Goal: Task Accomplishment & Management: Complete application form

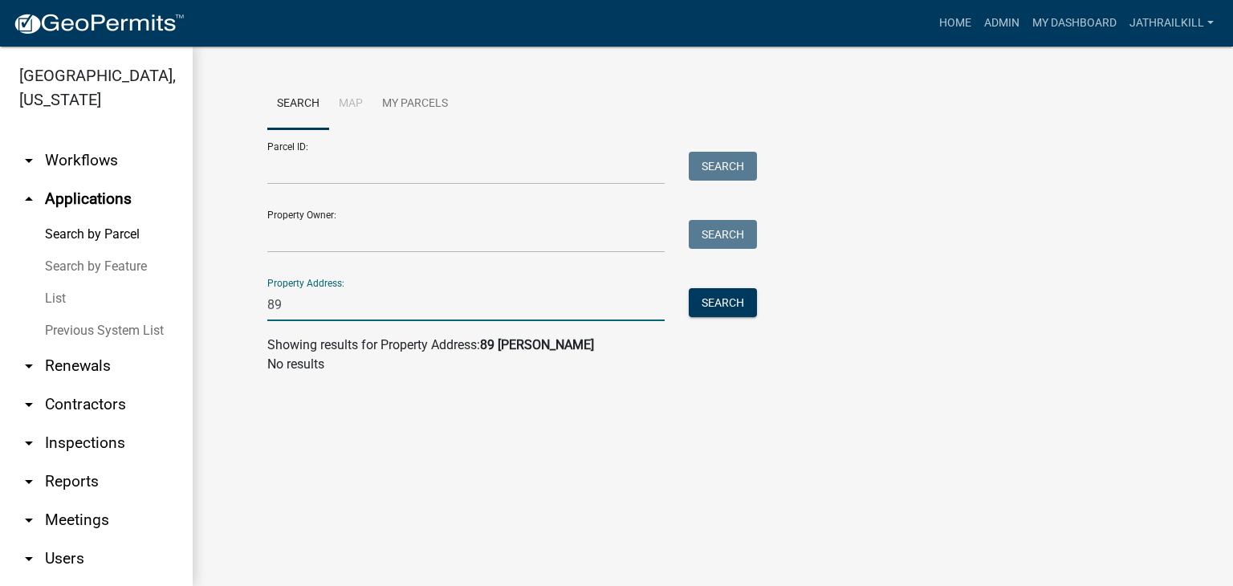
click at [344, 314] on input "89" at bounding box center [465, 304] width 397 height 33
click at [343, 314] on input "89" at bounding box center [465, 304] width 397 height 33
drag, startPoint x: 428, startPoint y: 502, endPoint x: 437, endPoint y: 493, distance: 13.1
click at [432, 498] on main "Search Map My Parcels Parcel ID: Search Property Owner: Search Property Address…" at bounding box center [713, 316] width 1040 height 539
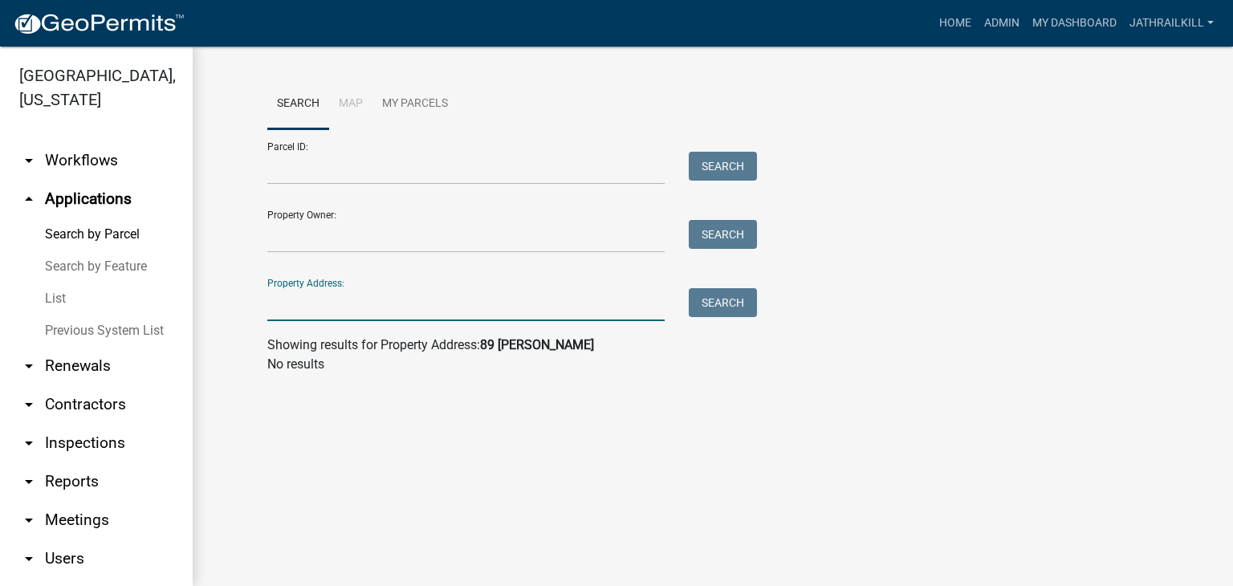
click at [369, 304] on input "Property Address:" at bounding box center [465, 304] width 397 height 33
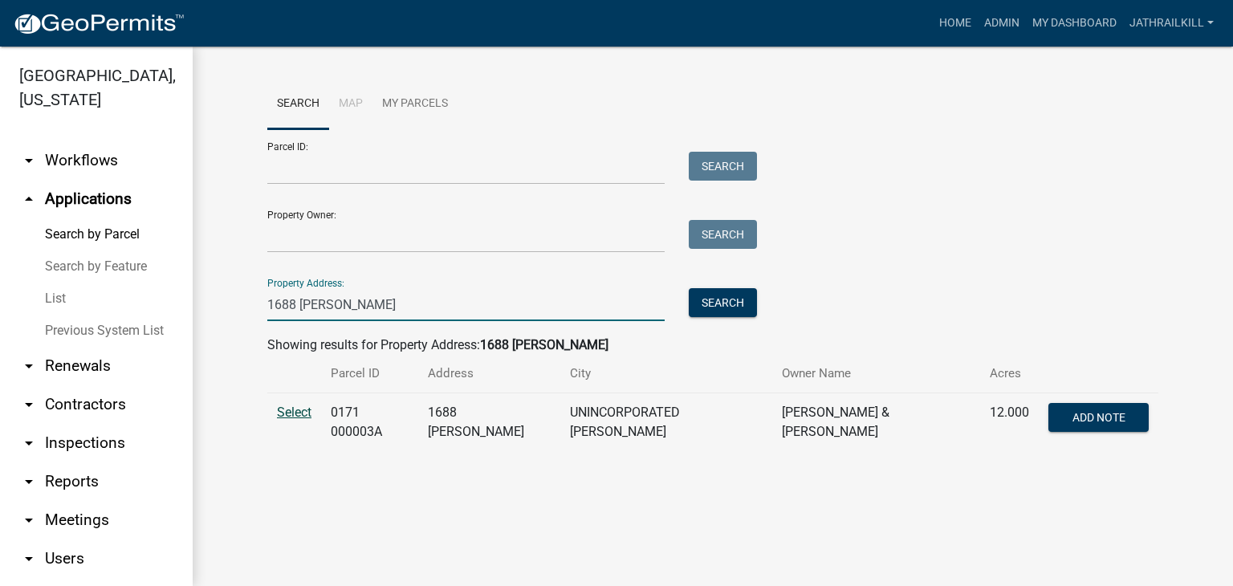
type input "1688 [PERSON_NAME]"
click at [287, 414] on span "Select" at bounding box center [294, 412] width 35 height 15
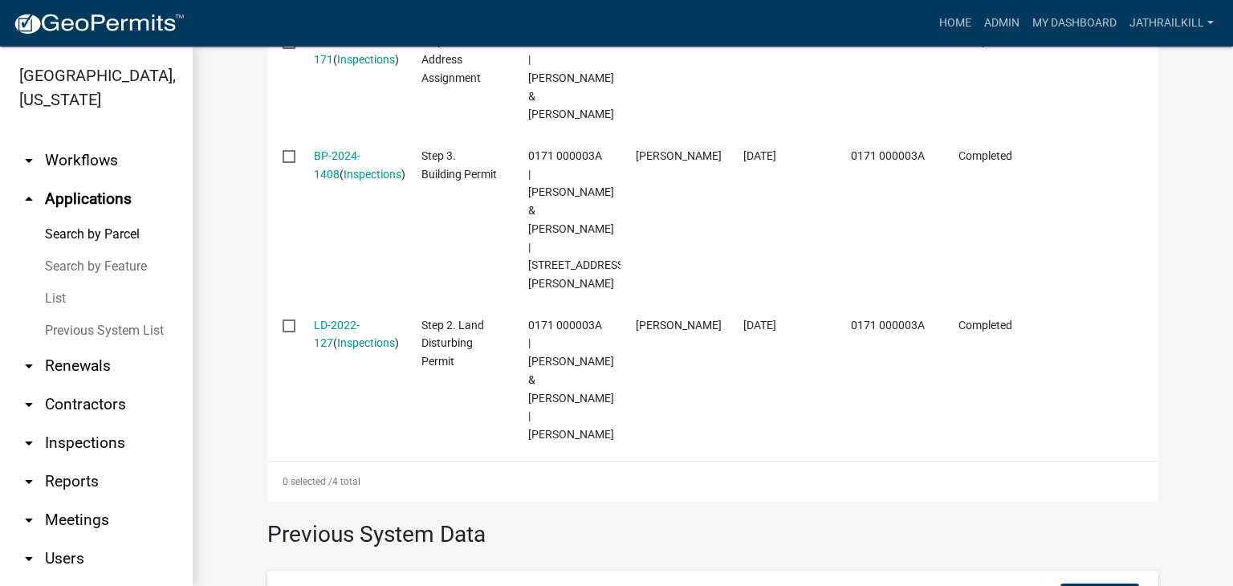
scroll to position [401, 0]
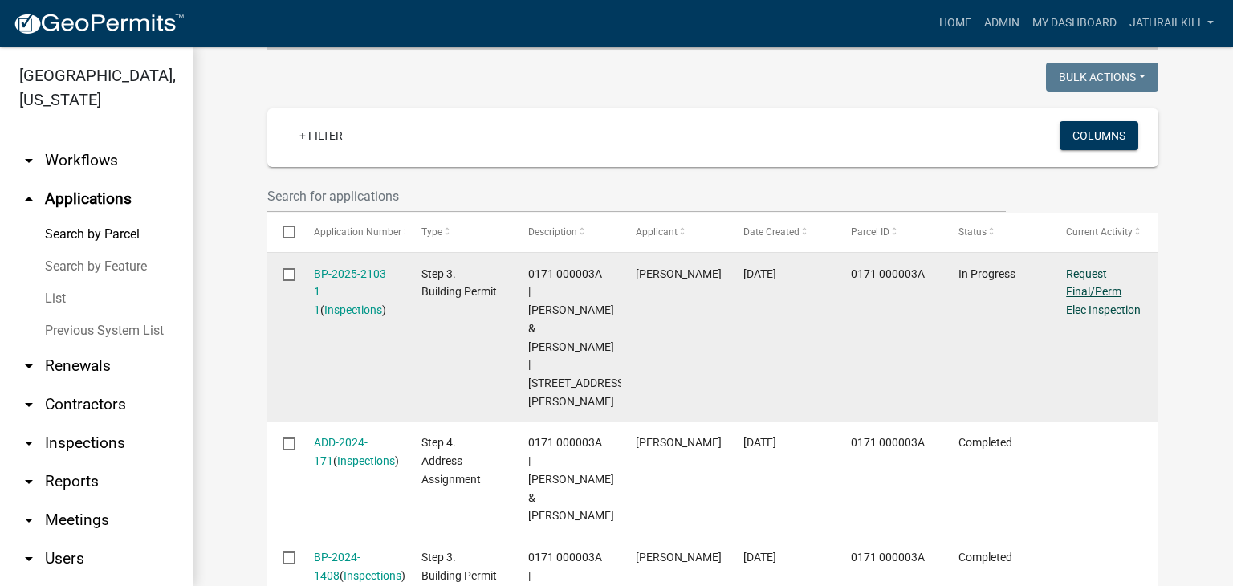
click at [1070, 271] on link "Request Final/Perm Elec Inspection" at bounding box center [1103, 292] width 75 height 50
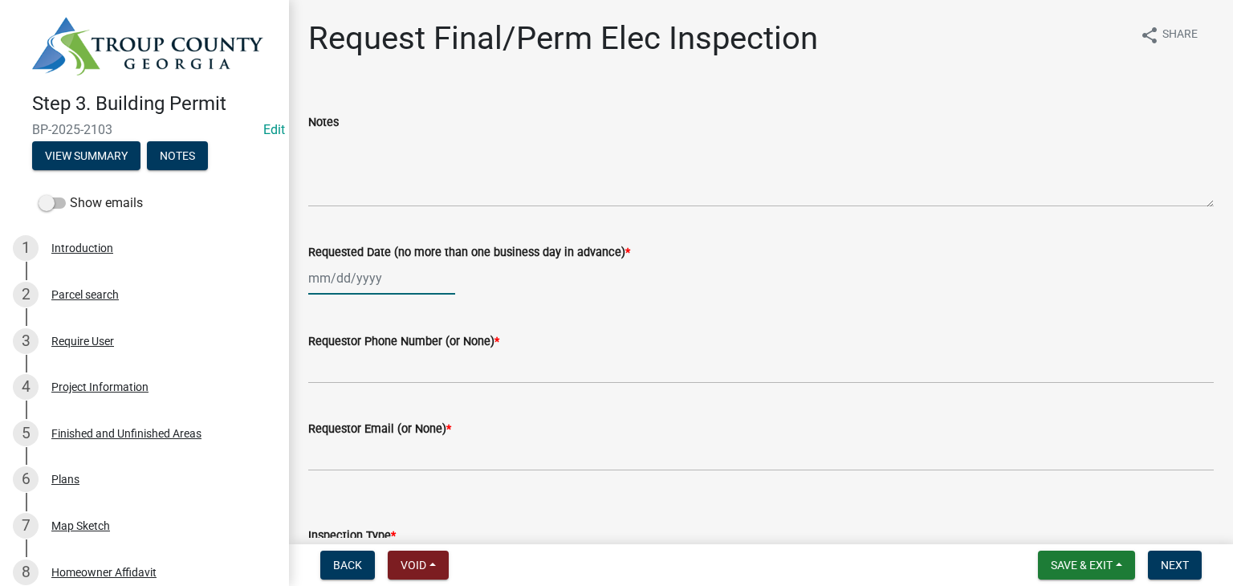
click at [352, 274] on div at bounding box center [381, 278] width 147 height 33
select select "9"
select select "2025"
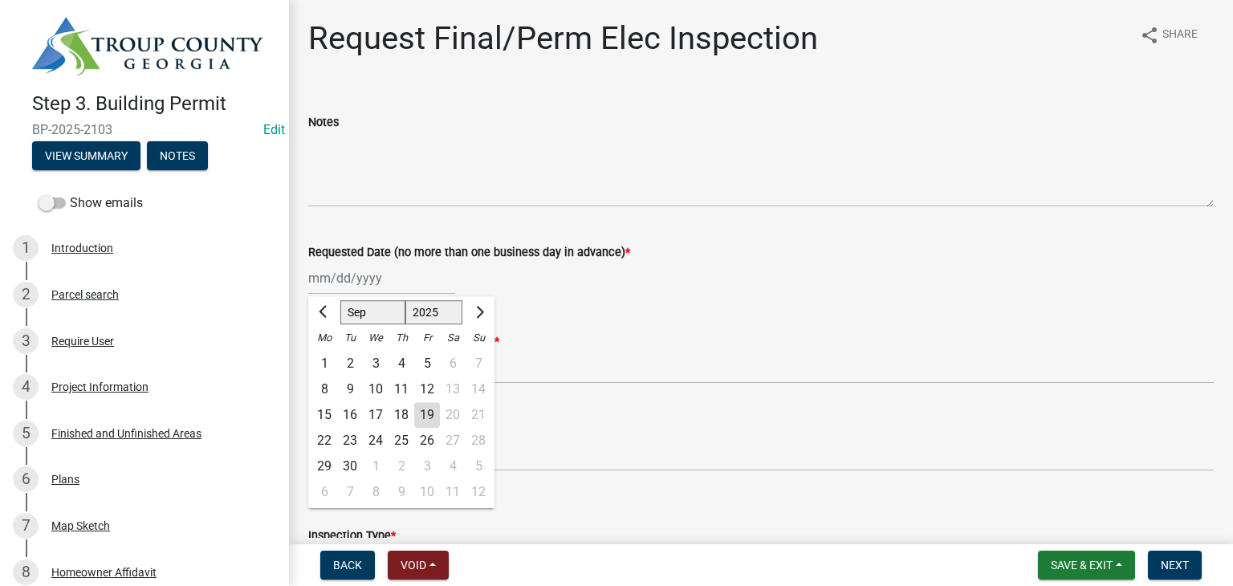
click at [419, 413] on div "19" at bounding box center [427, 415] width 26 height 26
type input "[DATE]"
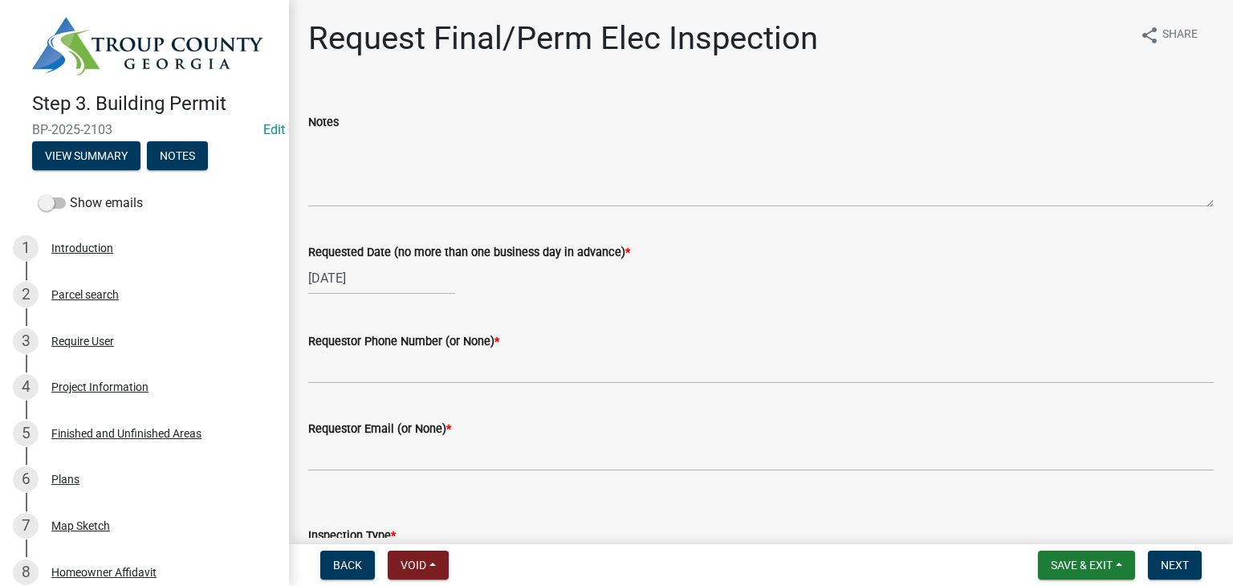
drag, startPoint x: 408, startPoint y: 385, endPoint x: 422, endPoint y: 366, distance: 24.1
click at [410, 379] on wm-data-entity-input "Requestor Phone Number (or None) *" at bounding box center [760, 352] width 905 height 87
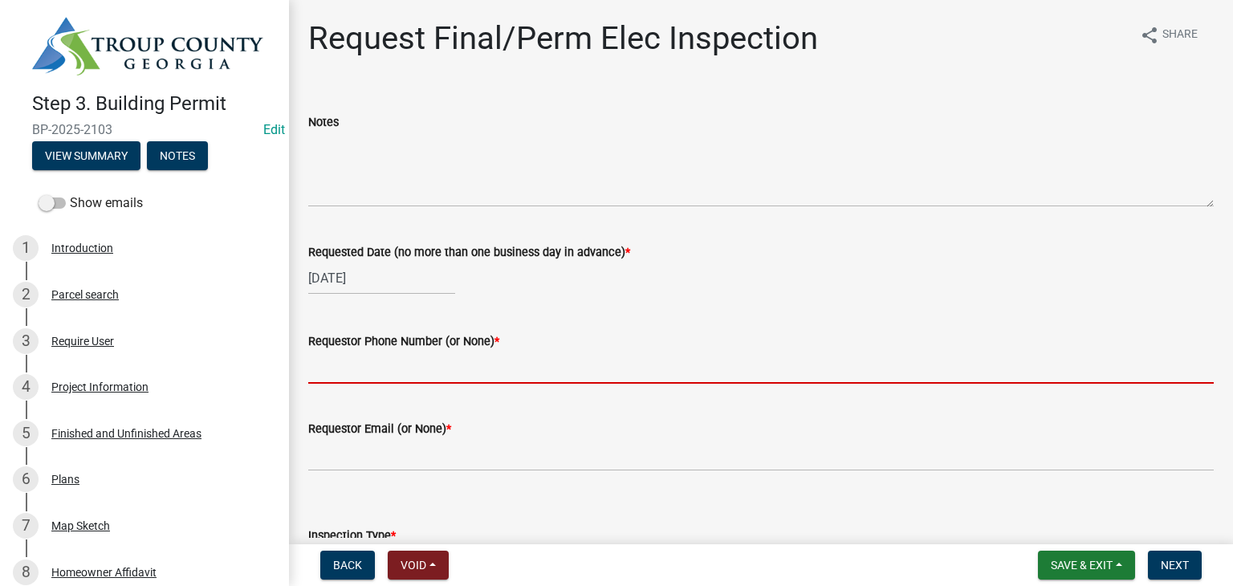
click at [423, 365] on input "Requestor Phone Number (or None) *" at bounding box center [760, 367] width 905 height 33
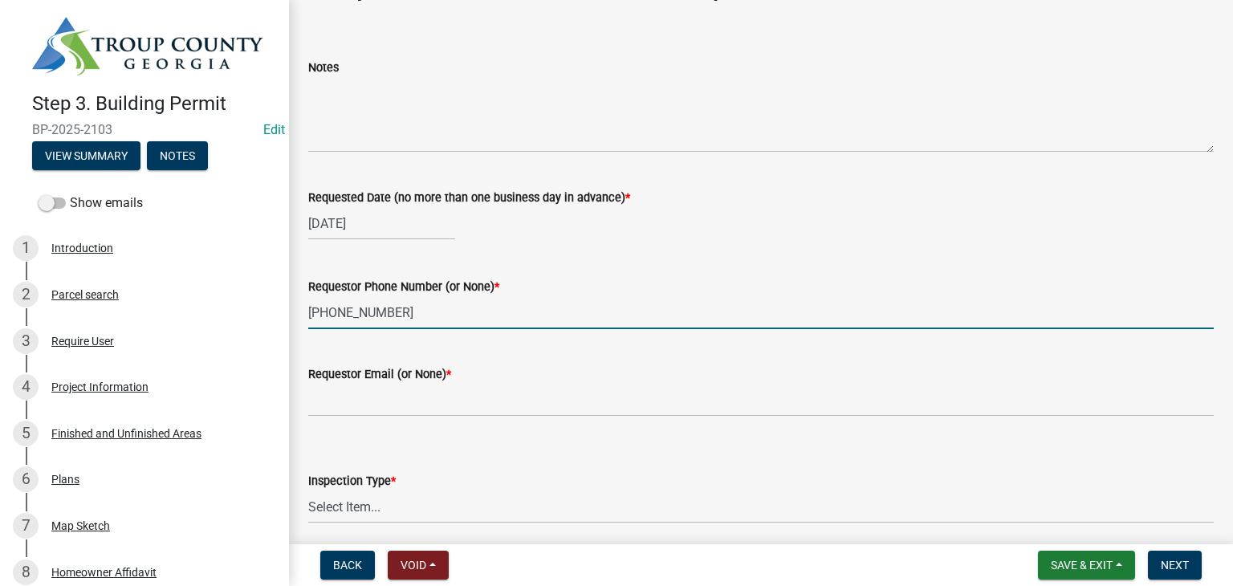
scroll to position [80, 0]
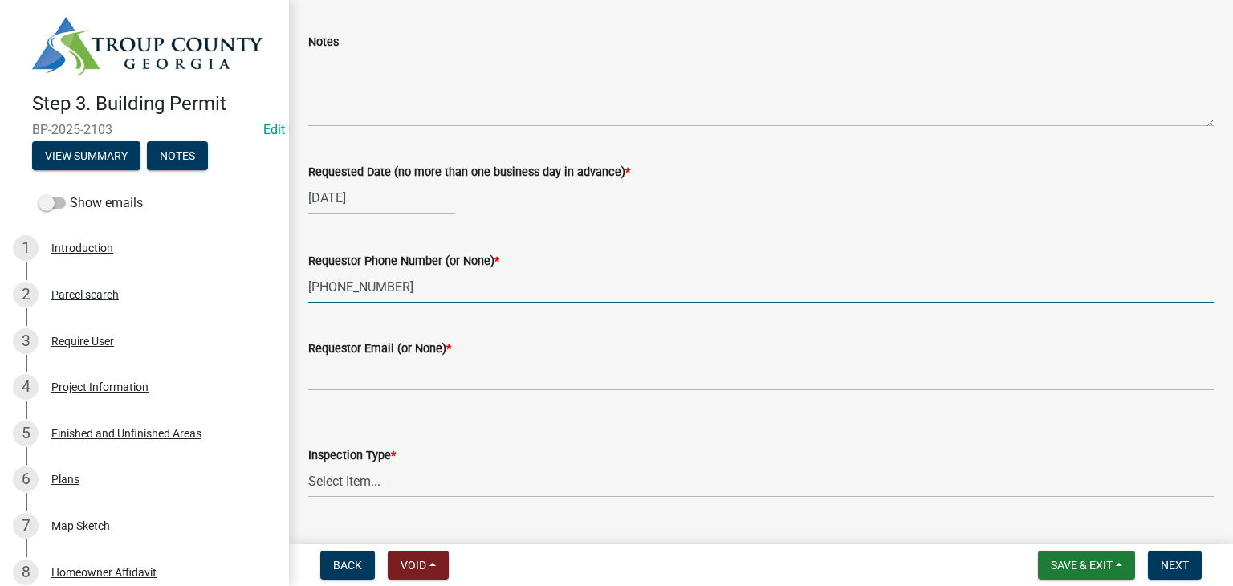
type input "[PHONE_NUMBER]"
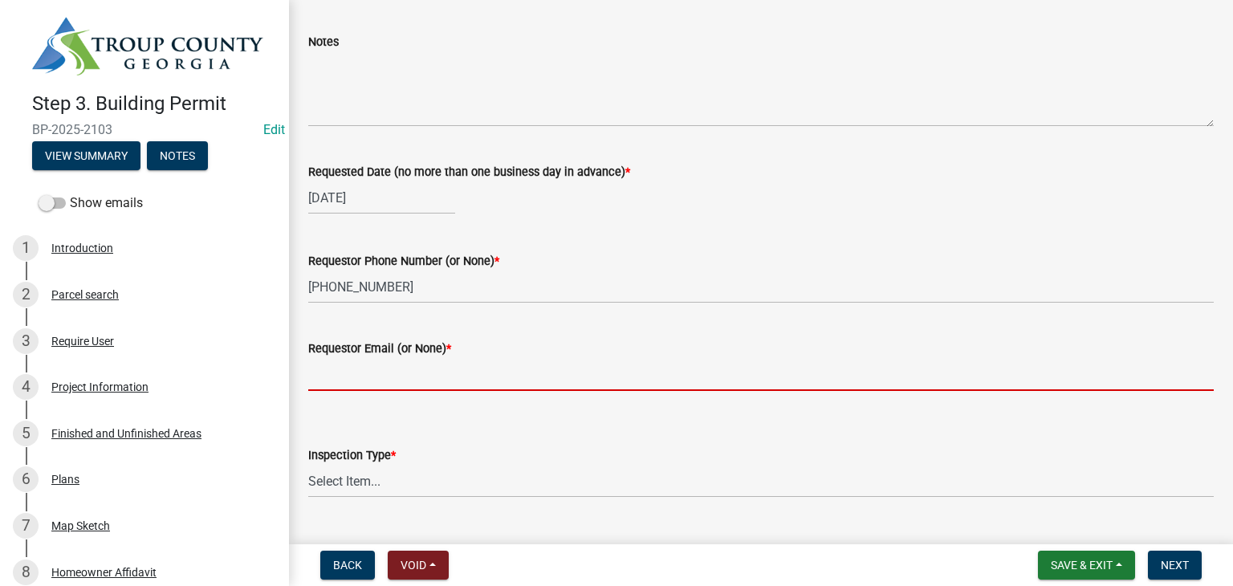
drag, startPoint x: 444, startPoint y: 373, endPoint x: 448, endPoint y: 390, distance: 17.3
click at [444, 374] on input "Requestor Email (or None) *" at bounding box center [760, 374] width 905 height 33
type input "None"
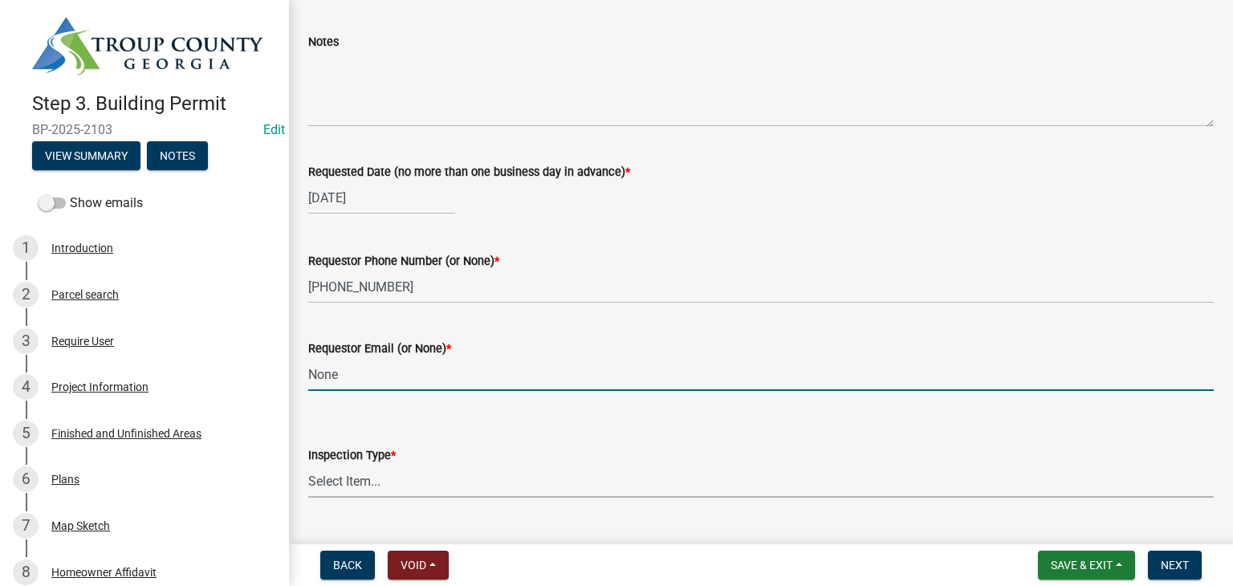
click at [417, 494] on select "Select Item... Final/Permanent Electrical" at bounding box center [760, 481] width 905 height 33
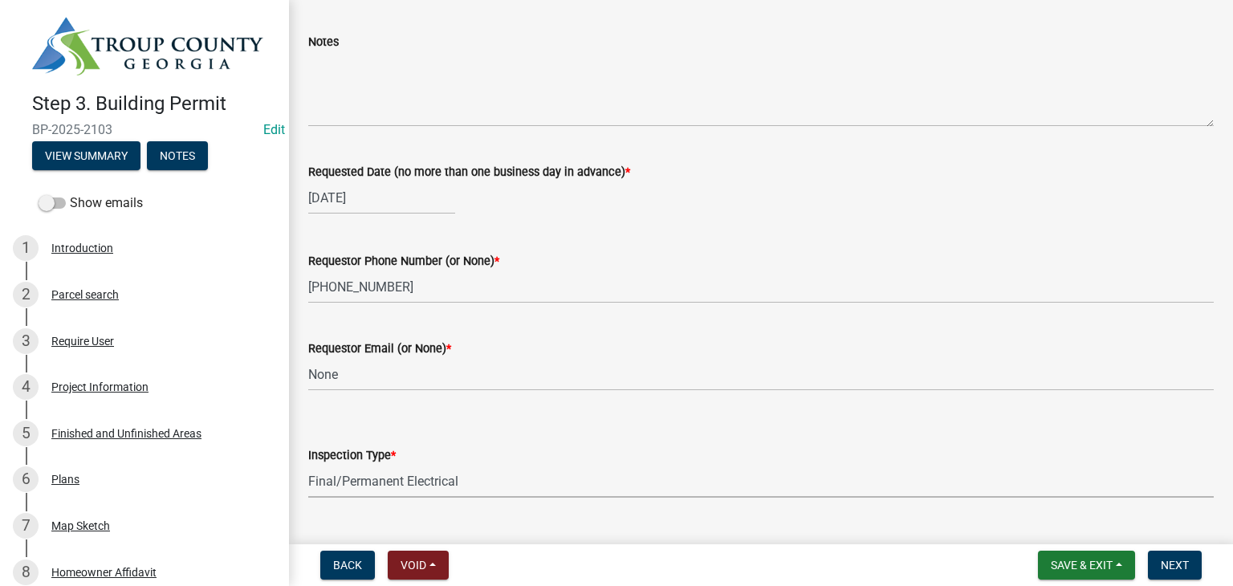
click at [308, 465] on select "Select Item... Final/Permanent Electrical" at bounding box center [760, 481] width 905 height 33
select select "15602396-5ec3-4d50-b7ba-128f4fe7a0c1"
drag, startPoint x: 429, startPoint y: 524, endPoint x: 458, endPoint y: 474, distance: 58.0
click at [431, 525] on div "Requestor Name * [PERSON_NAME]" at bounding box center [760, 549] width 905 height 75
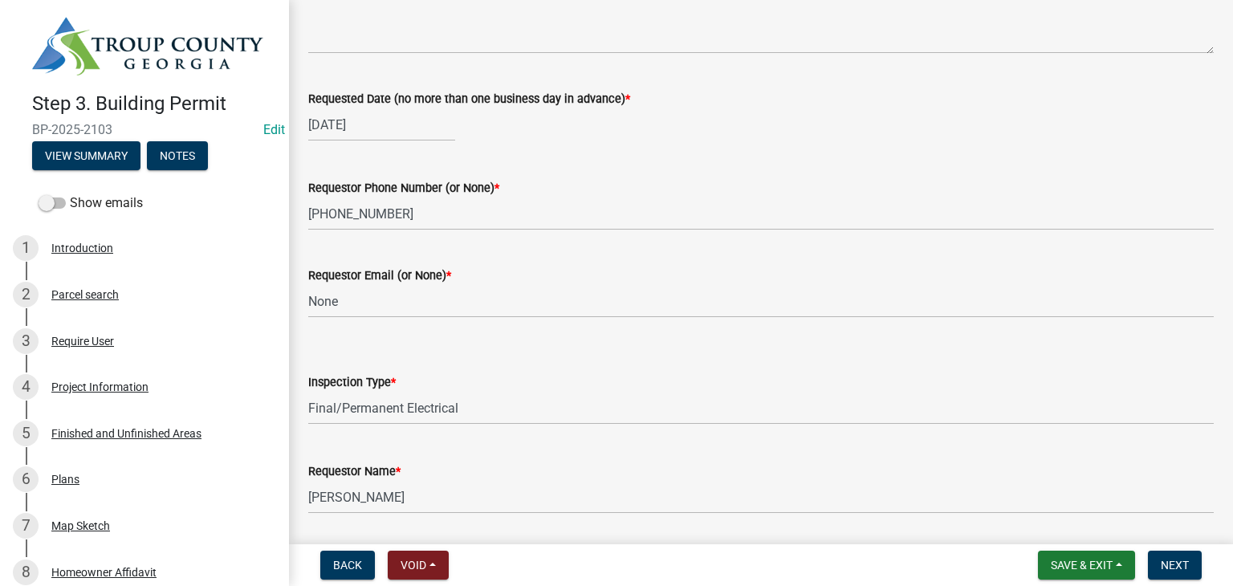
scroll to position [205, 0]
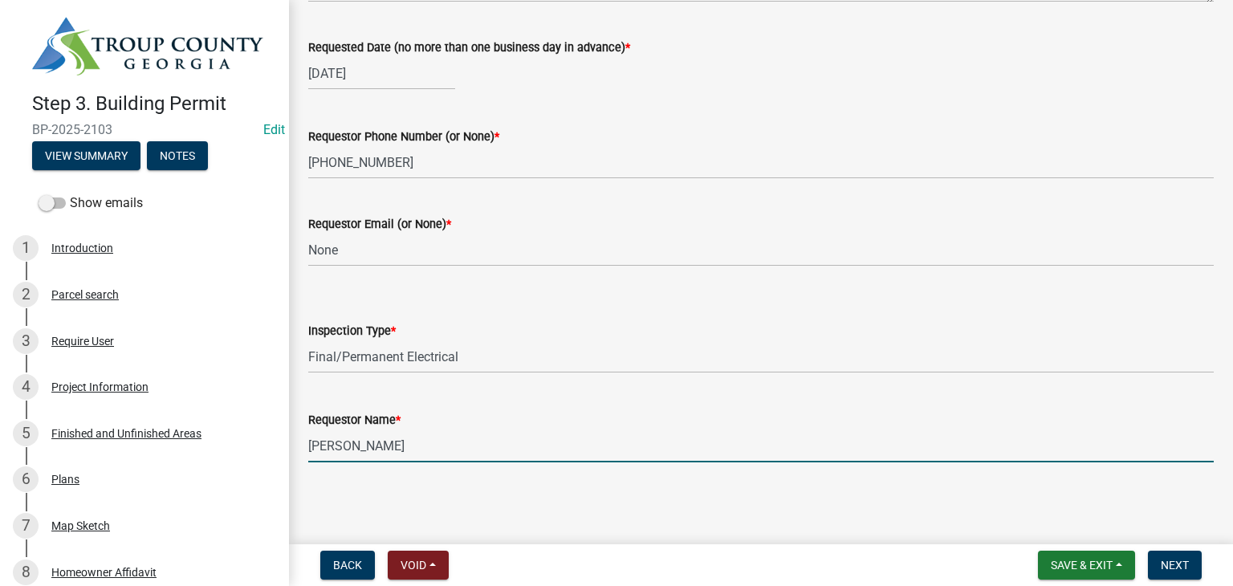
click at [478, 462] on input "[PERSON_NAME]" at bounding box center [760, 445] width 905 height 33
click at [479, 457] on input "[PERSON_NAME]" at bounding box center [760, 445] width 905 height 33
click at [479, 454] on input "[PERSON_NAME]" at bounding box center [760, 445] width 905 height 33
click at [481, 454] on input "[PERSON_NAME]" at bounding box center [760, 445] width 905 height 33
click at [482, 454] on input "[PERSON_NAME]" at bounding box center [760, 445] width 905 height 33
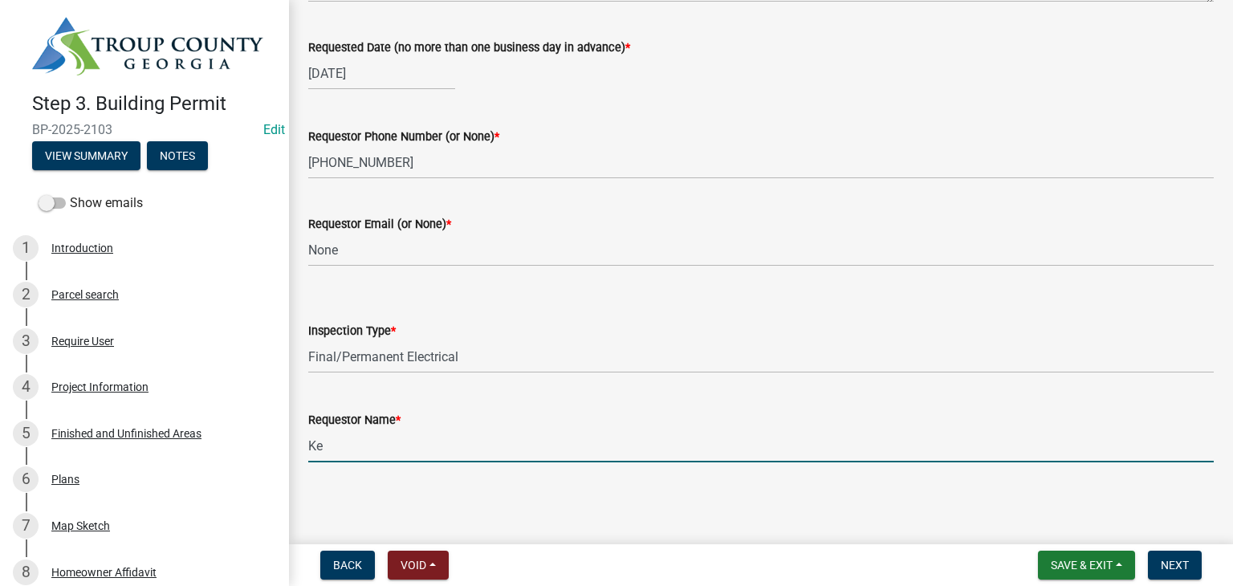
type input "K"
type input "[PERSON_NAME]"
click at [1163, 570] on span "Next" at bounding box center [1175, 565] width 28 height 13
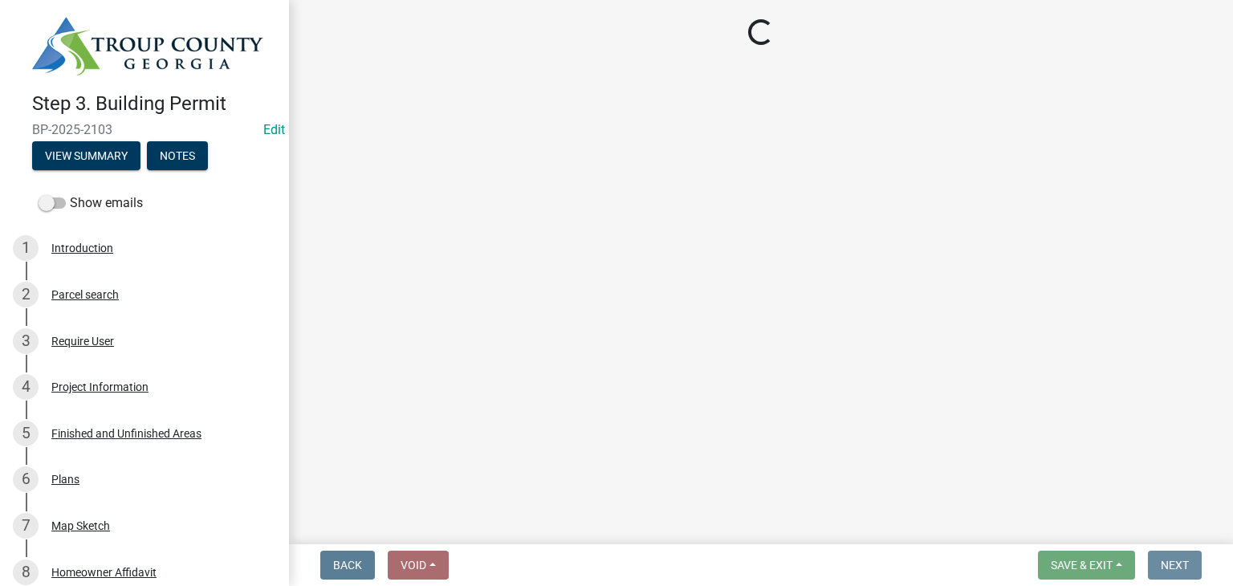
scroll to position [0, 0]
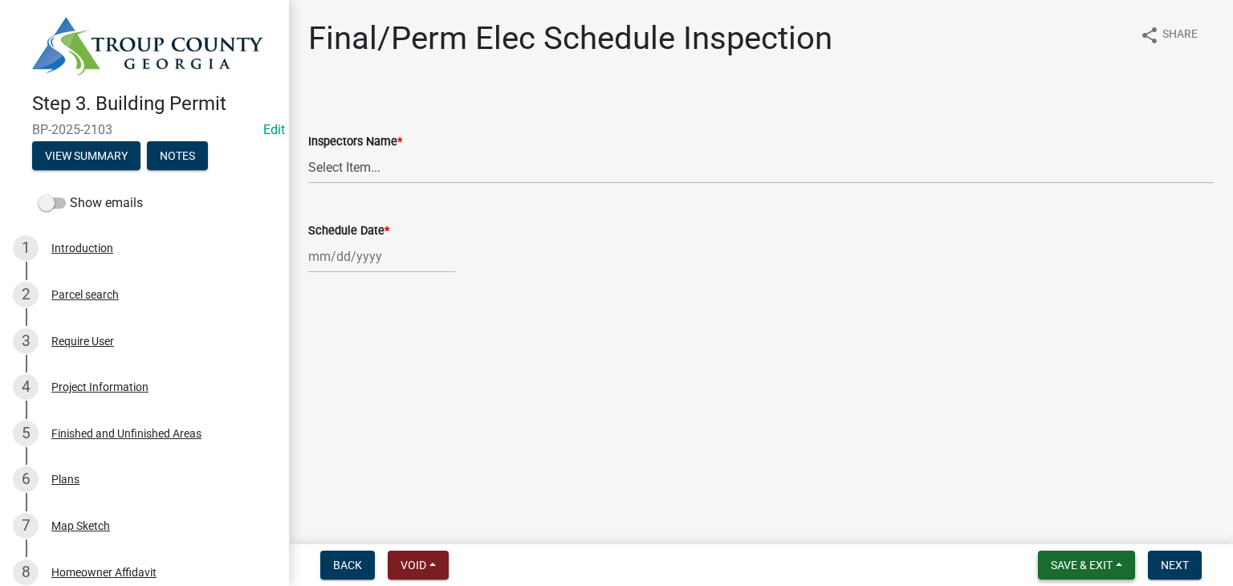
click at [1102, 576] on button "Save & Exit" at bounding box center [1086, 565] width 97 height 29
drag, startPoint x: 1089, startPoint y: 545, endPoint x: 1064, endPoint y: 539, distance: 26.5
click at [1078, 543] on div "Save Save & Exit" at bounding box center [1071, 504] width 128 height 90
click at [1032, 517] on button "Save & Exit" at bounding box center [1071, 523] width 128 height 39
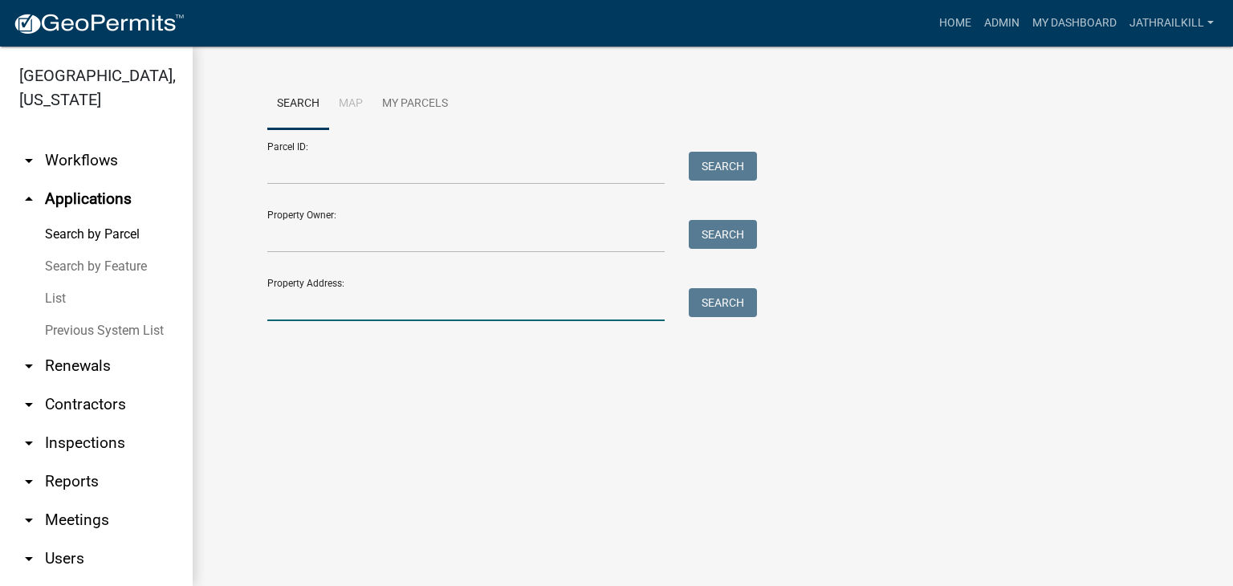
click at [376, 307] on input "Property Address:" at bounding box center [465, 304] width 397 height 33
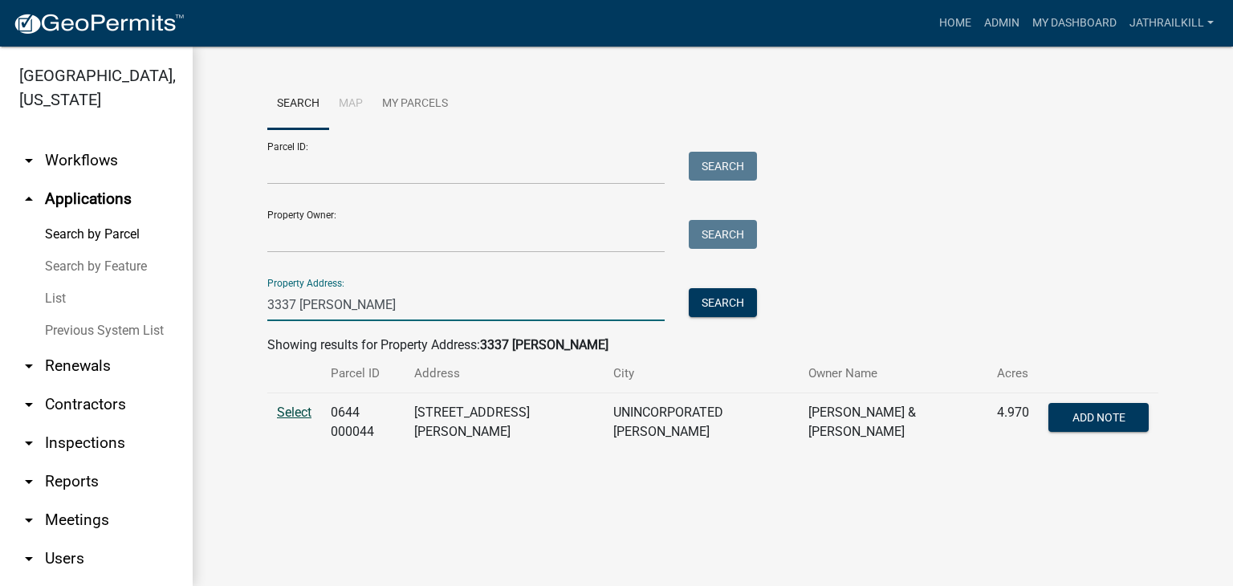
type input "3337 [PERSON_NAME]"
click at [311, 409] on span "Select" at bounding box center [294, 412] width 35 height 15
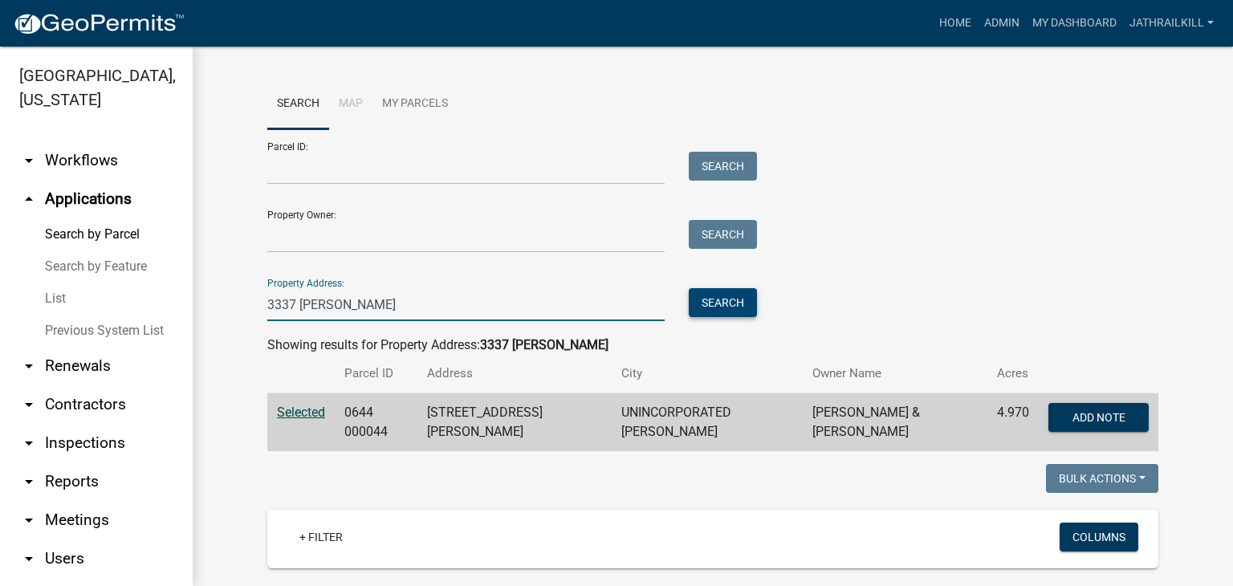
drag, startPoint x: 408, startPoint y: 295, endPoint x: 698, endPoint y: 307, distance: 290.0
click at [408, 295] on input "3337 [PERSON_NAME]" at bounding box center [465, 304] width 397 height 33
click at [689, 299] on button "Search" at bounding box center [723, 302] width 68 height 29
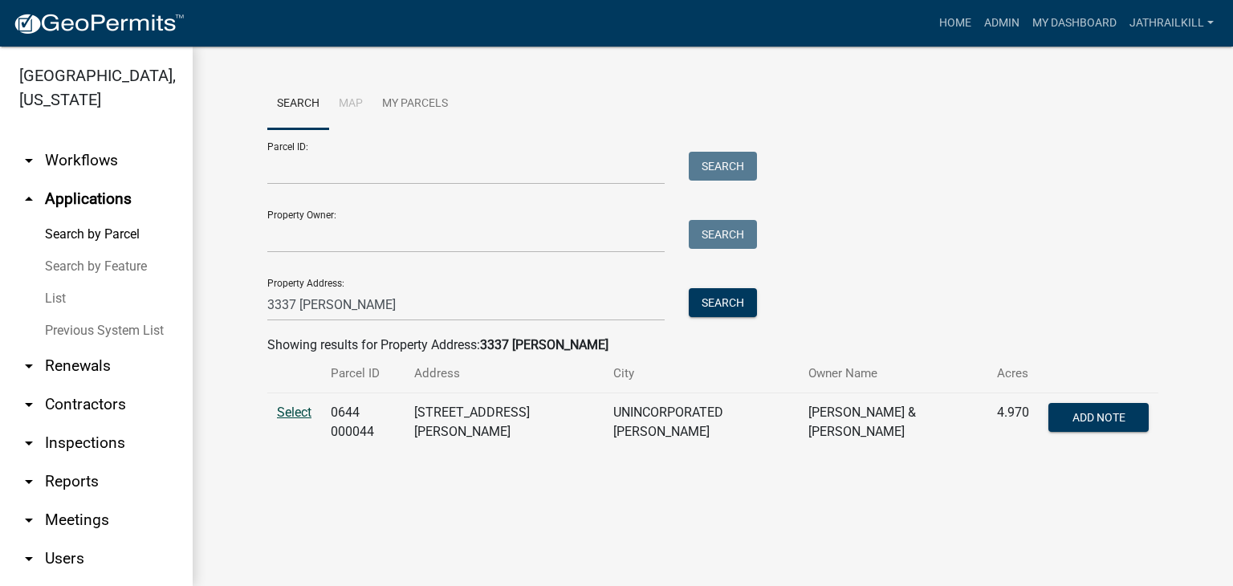
click at [293, 405] on span "Select" at bounding box center [294, 412] width 35 height 15
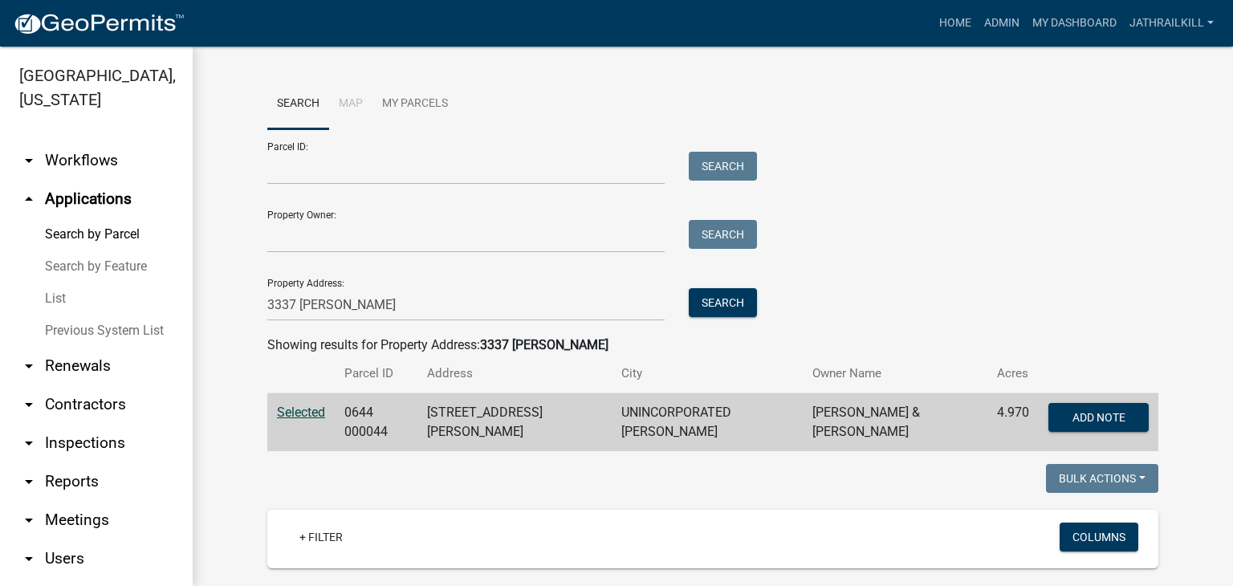
click at [109, 156] on link "arrow_drop_down Workflows" at bounding box center [96, 160] width 193 height 39
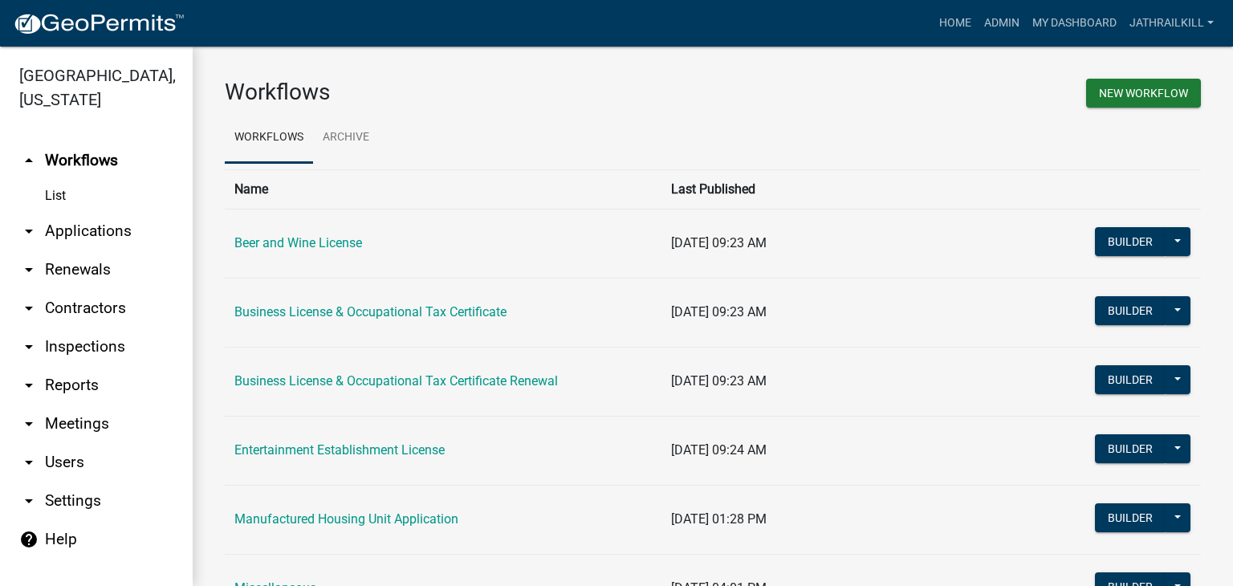
click at [124, 212] on link "arrow_drop_down Applications" at bounding box center [96, 231] width 193 height 39
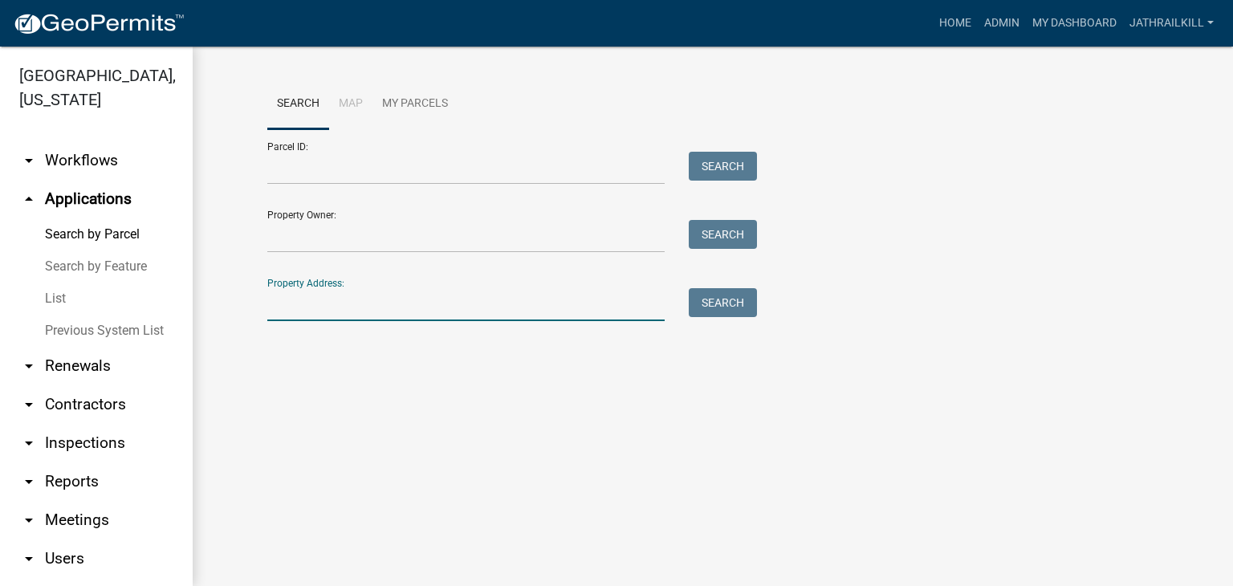
click at [398, 301] on input "Property Address:" at bounding box center [465, 304] width 397 height 33
type input "w"
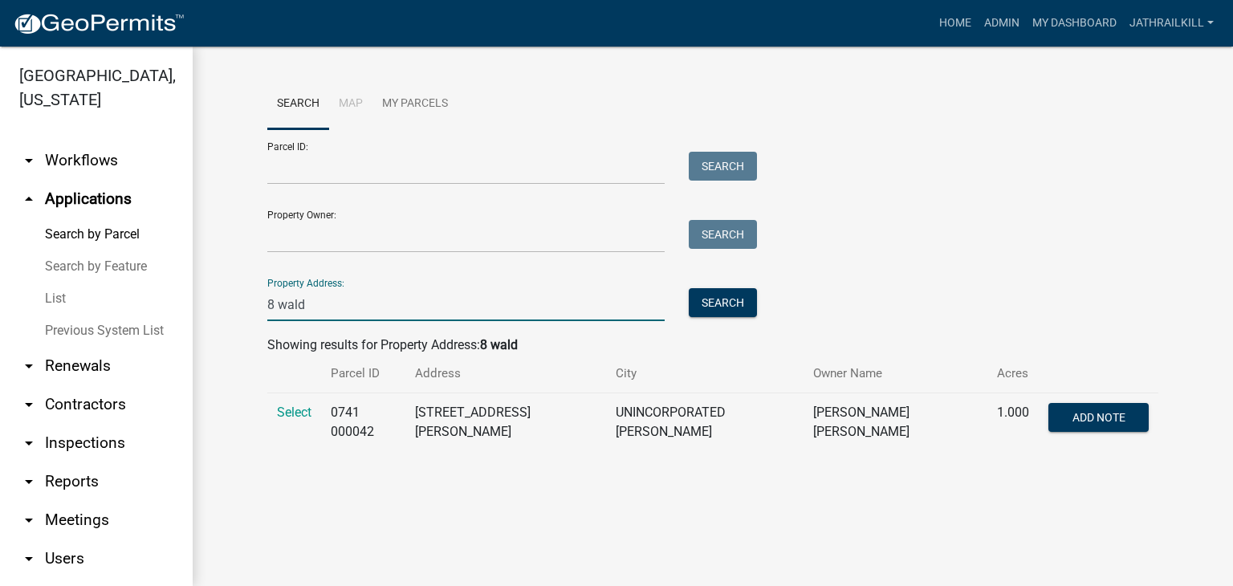
type input "8 wald"
click at [311, 416] on td "Select" at bounding box center [294, 422] width 54 height 59
click at [309, 416] on span "Select" at bounding box center [294, 412] width 35 height 15
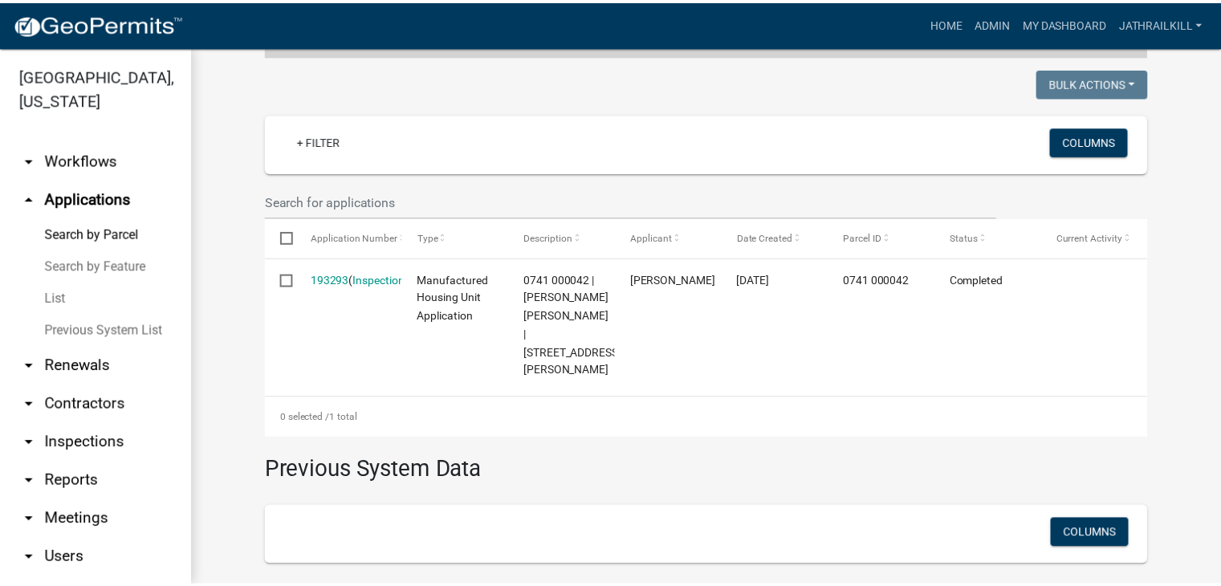
scroll to position [370, 0]
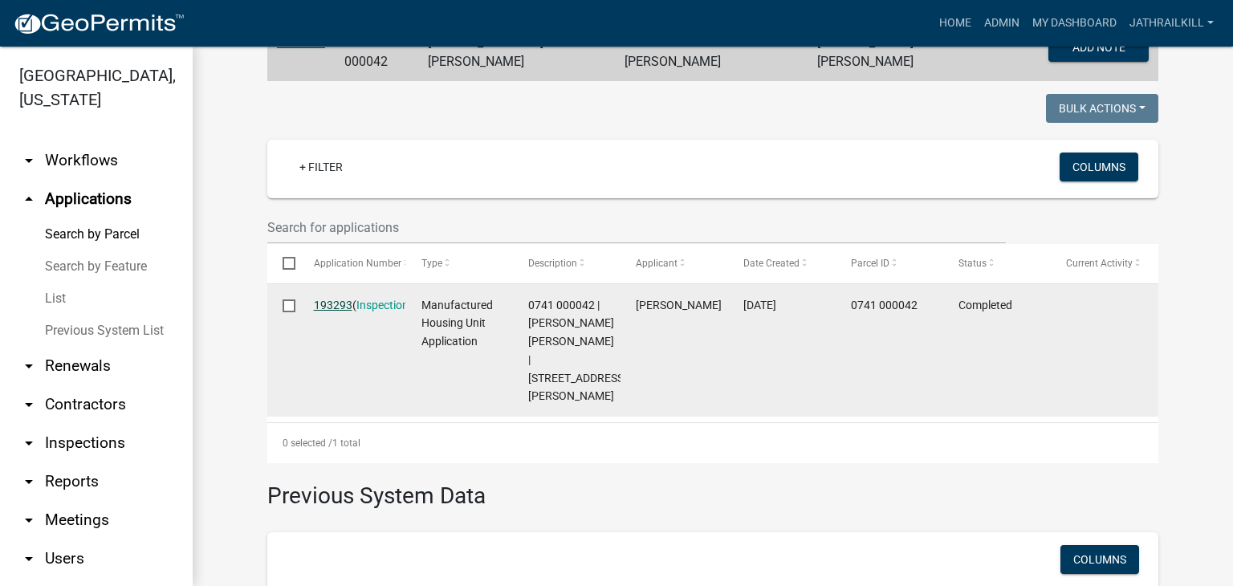
click at [332, 299] on link "193293" at bounding box center [333, 305] width 39 height 13
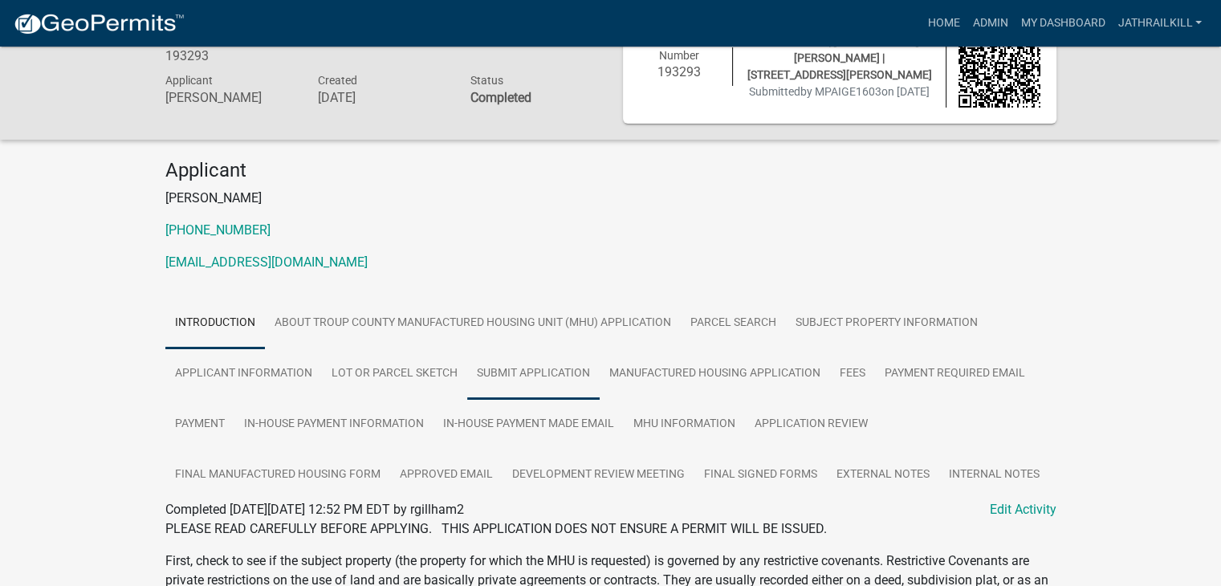
scroll to position [80, 0]
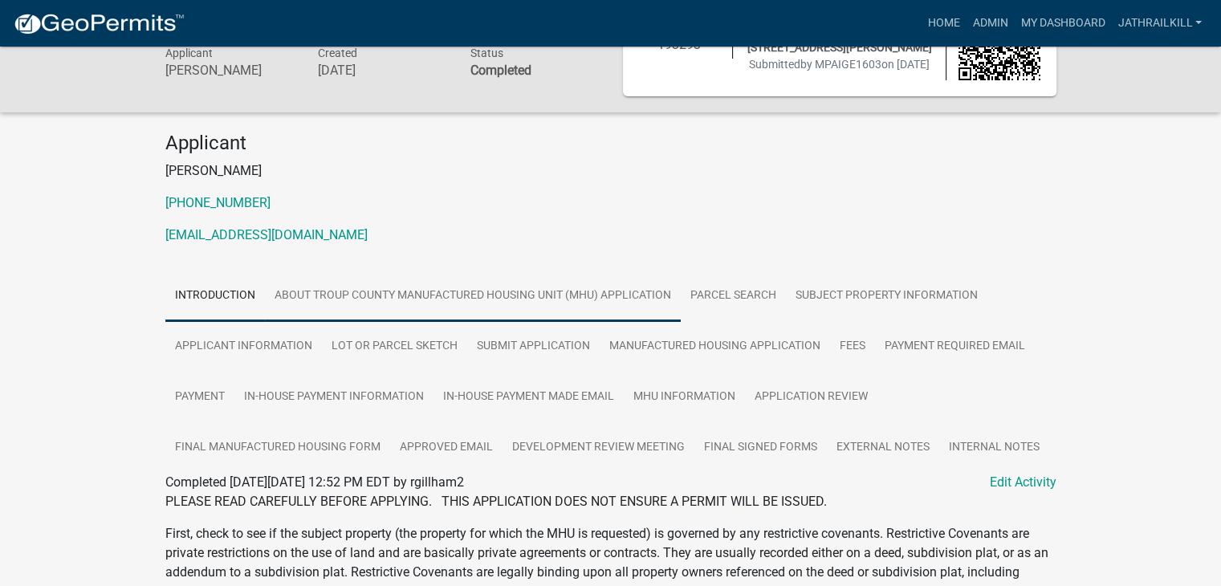
click at [515, 302] on link "About Troup County Manufactured Housing Unit (MHU) Application" at bounding box center [473, 296] width 416 height 51
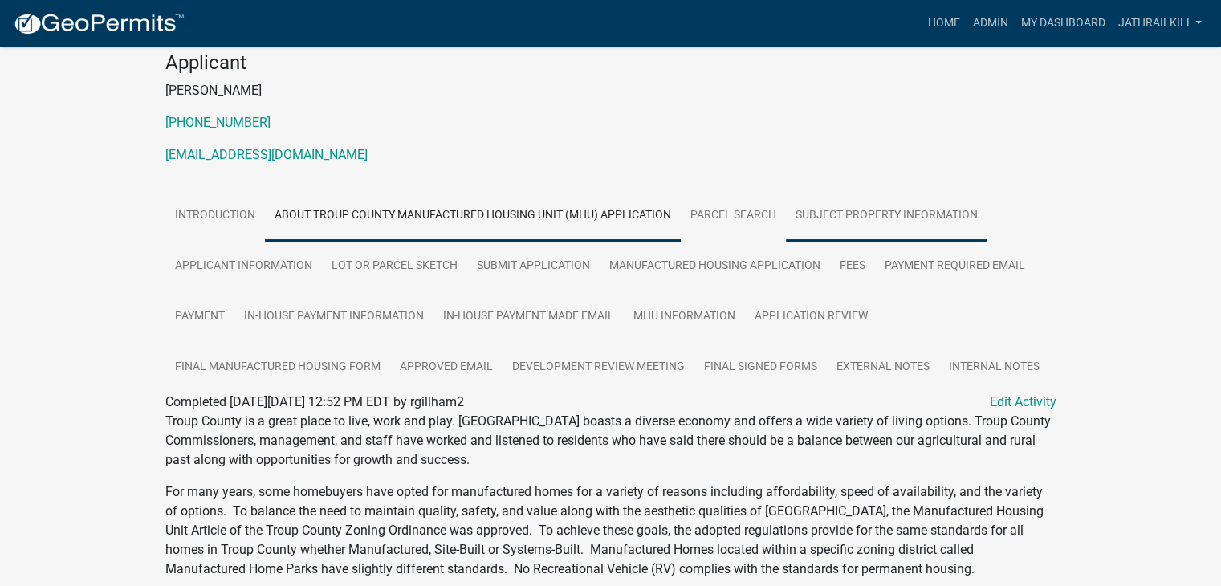
click at [835, 198] on link "Subject Property Information" at bounding box center [886, 215] width 201 height 51
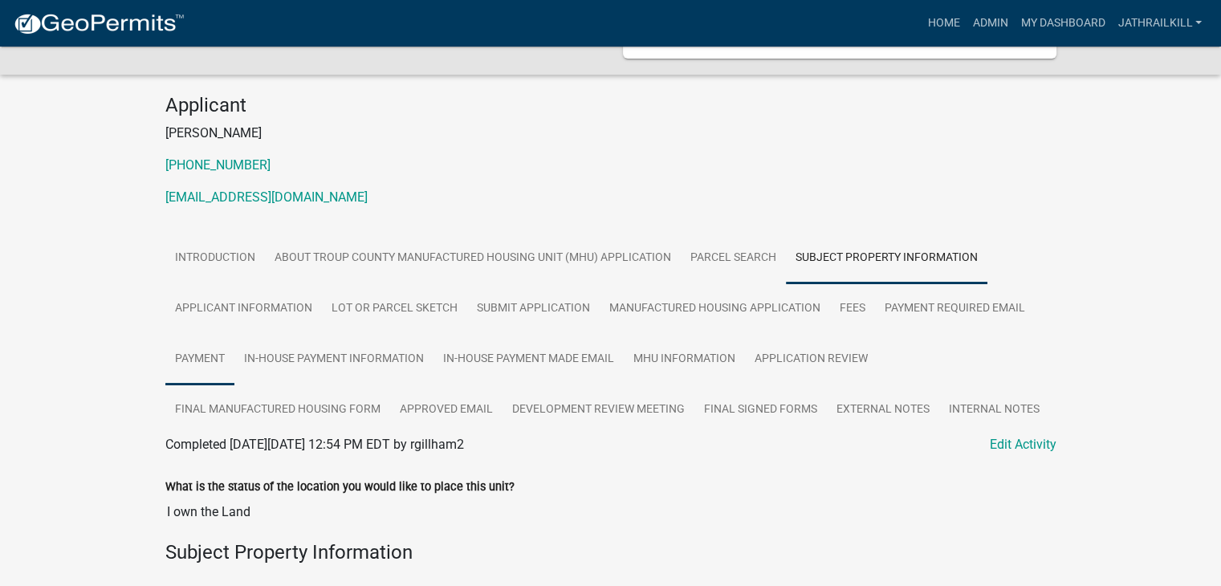
scroll to position [0, 0]
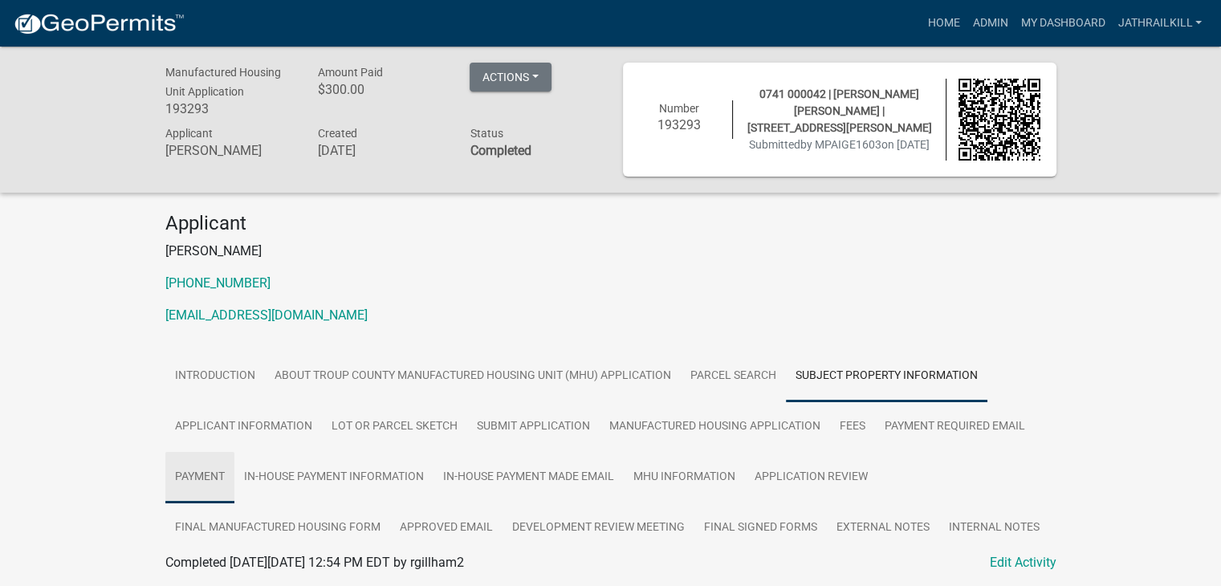
click at [213, 463] on link "Payment" at bounding box center [199, 477] width 69 height 51
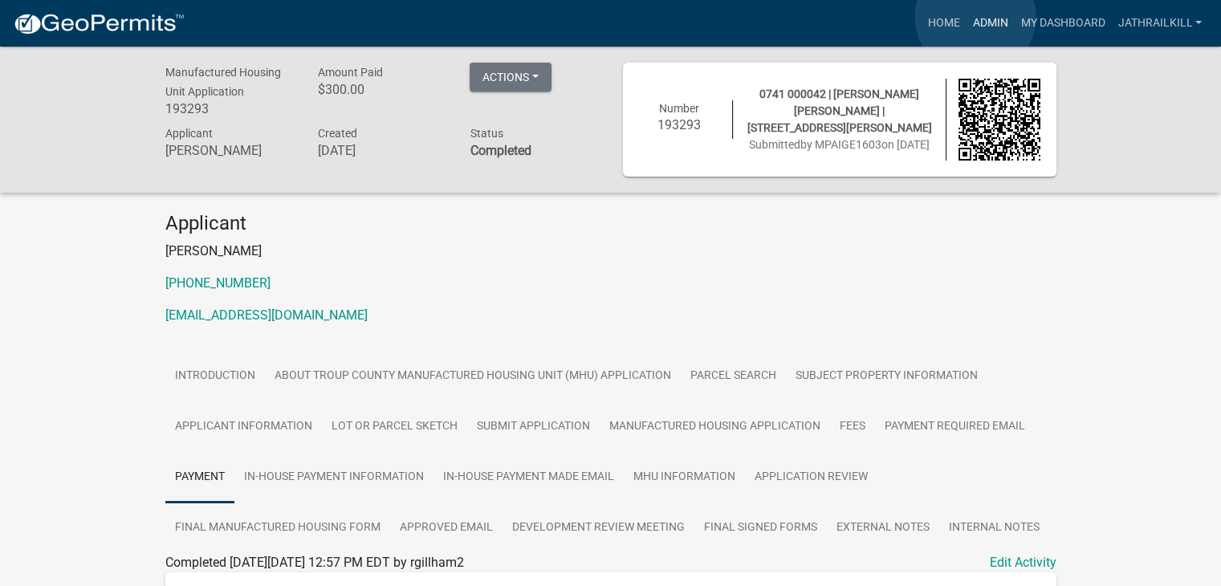
click at [975, 15] on link "Admin" at bounding box center [990, 23] width 48 height 31
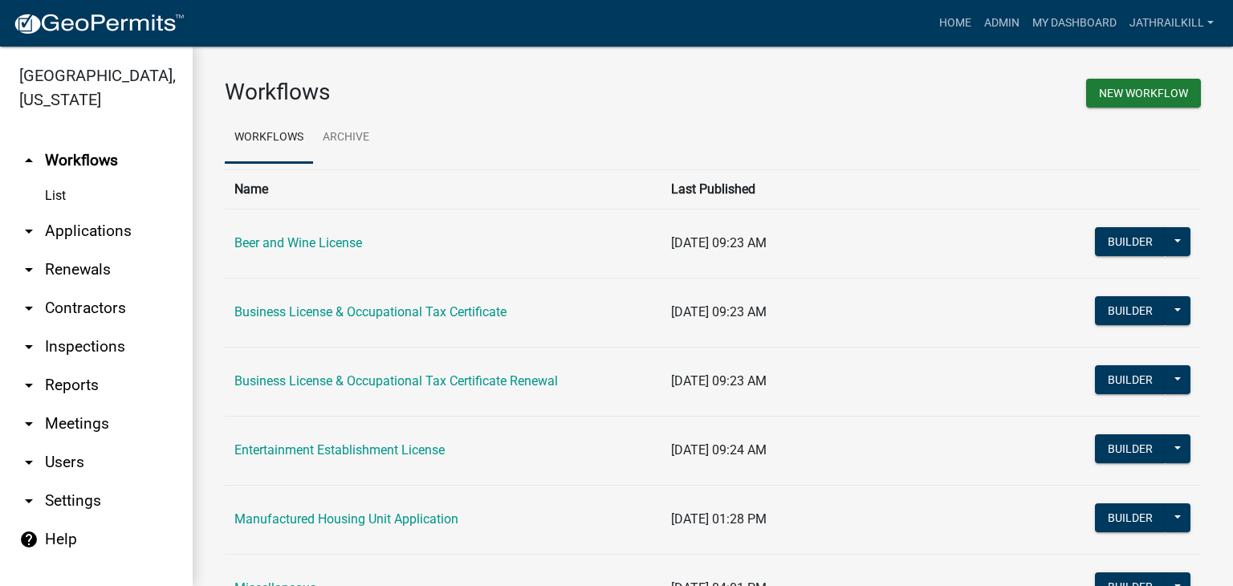
click at [132, 213] on link "arrow_drop_down Applications" at bounding box center [96, 231] width 193 height 39
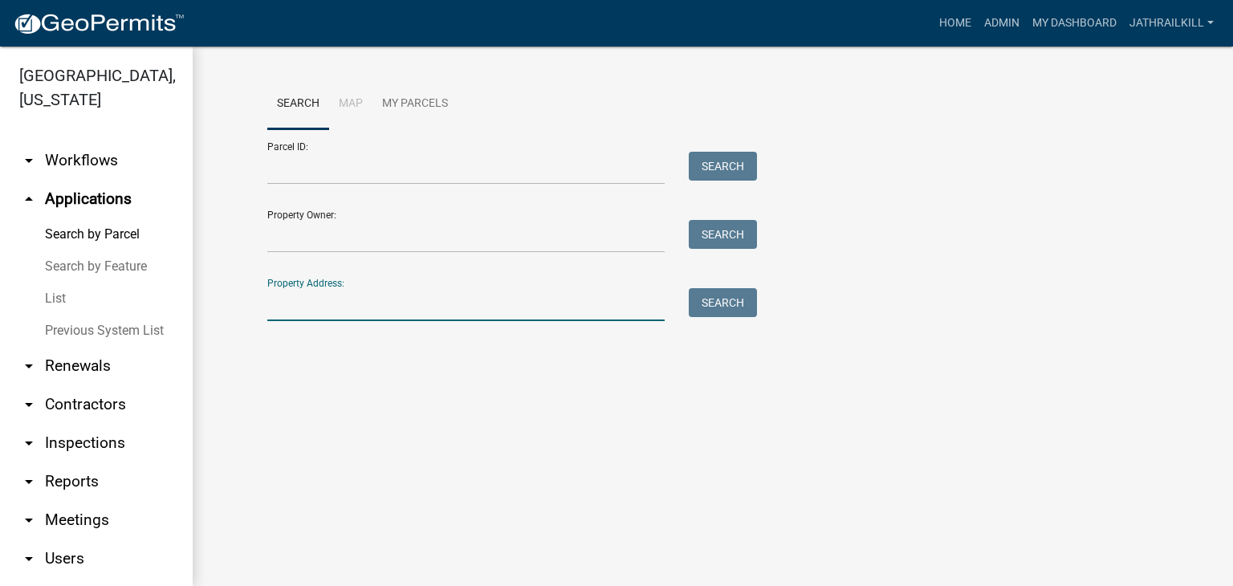
click at [467, 318] on input "Property Address:" at bounding box center [465, 304] width 397 height 33
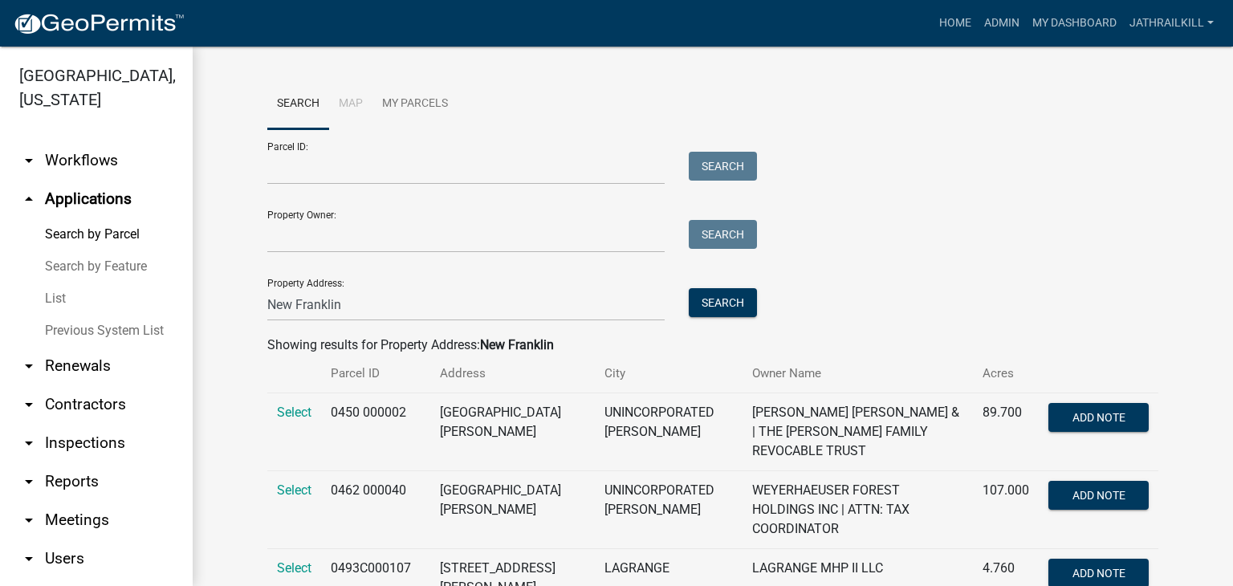
click at [258, 304] on div "New Franklin" at bounding box center [465, 304] width 421 height 33
click at [267, 303] on input "New Franklin" at bounding box center [465, 304] width 397 height 33
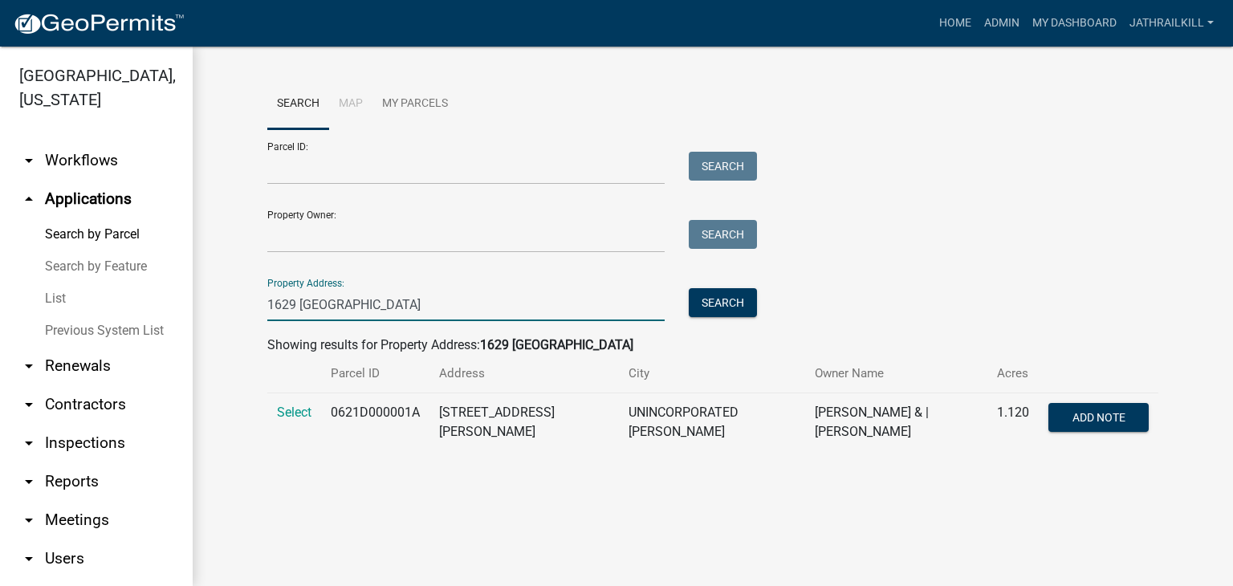
type input "1629 [GEOGRAPHIC_DATA]"
drag, startPoint x: 271, startPoint y: 393, endPoint x: 298, endPoint y: 402, distance: 28.9
click at [283, 394] on td "Select" at bounding box center [294, 422] width 54 height 59
click at [295, 401] on td "Select" at bounding box center [294, 422] width 54 height 59
click at [295, 409] on span "Select" at bounding box center [294, 412] width 35 height 15
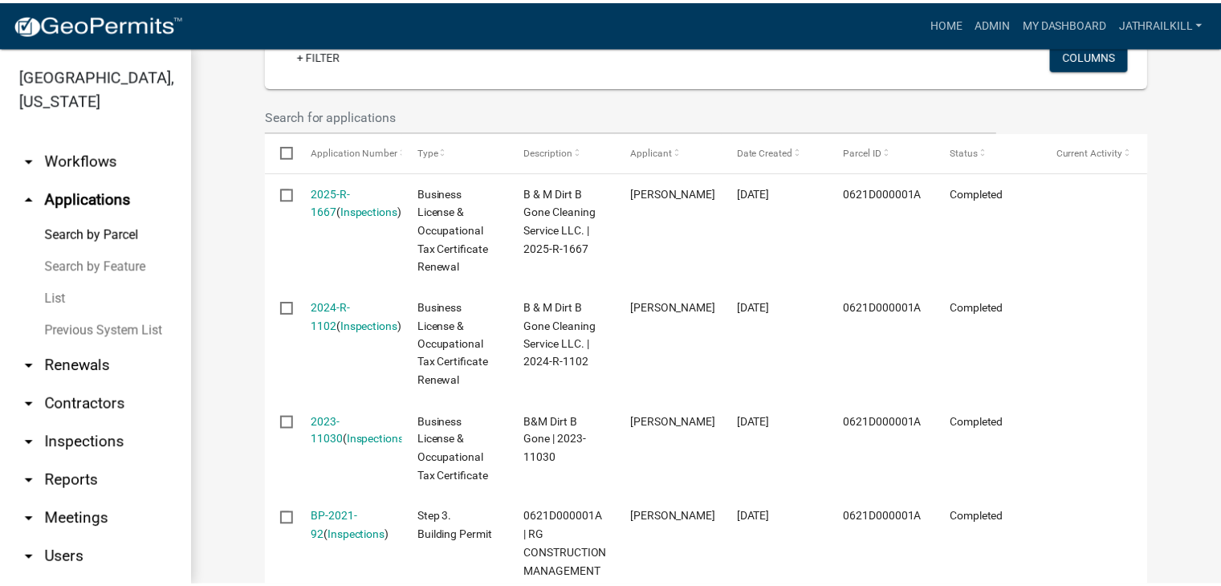
scroll to position [401, 0]
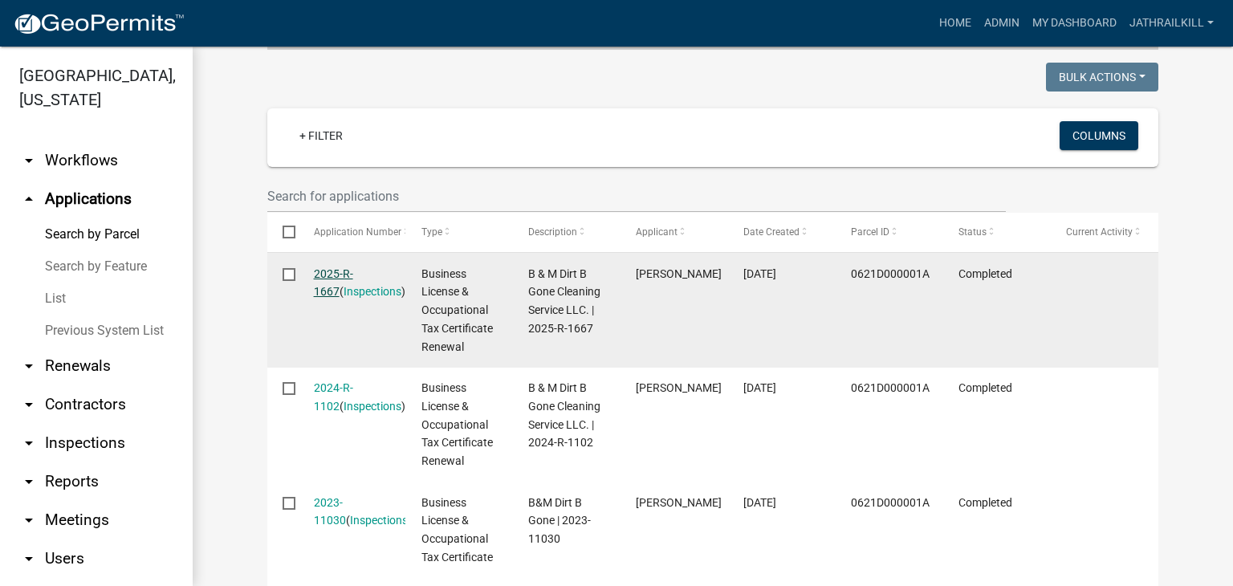
click at [338, 271] on link "2025-R-1667" at bounding box center [333, 282] width 39 height 31
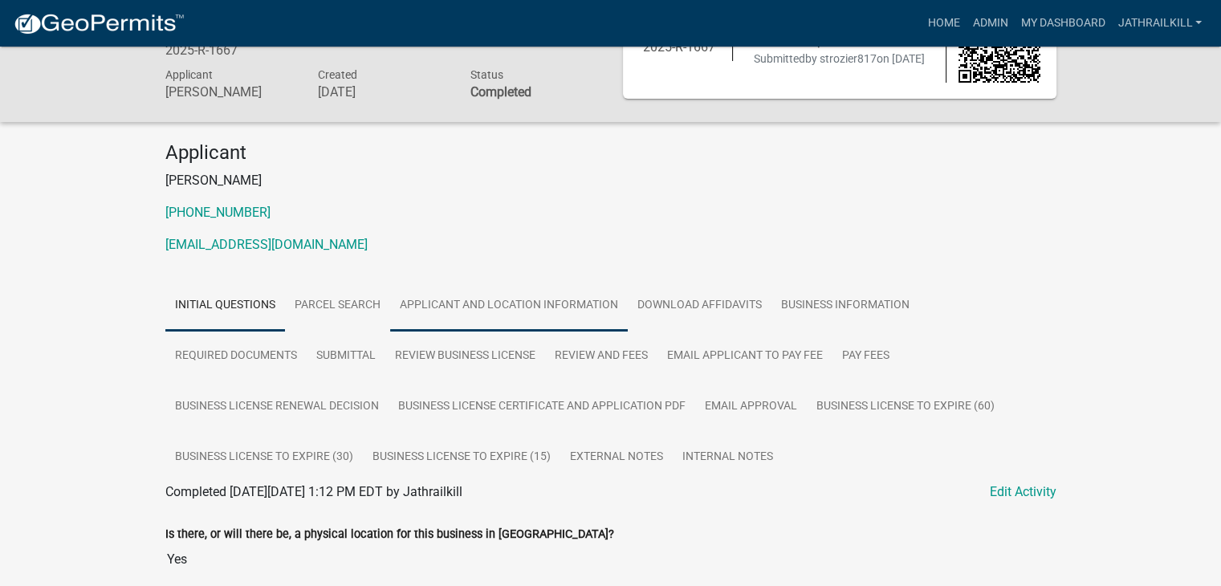
scroll to position [80, 0]
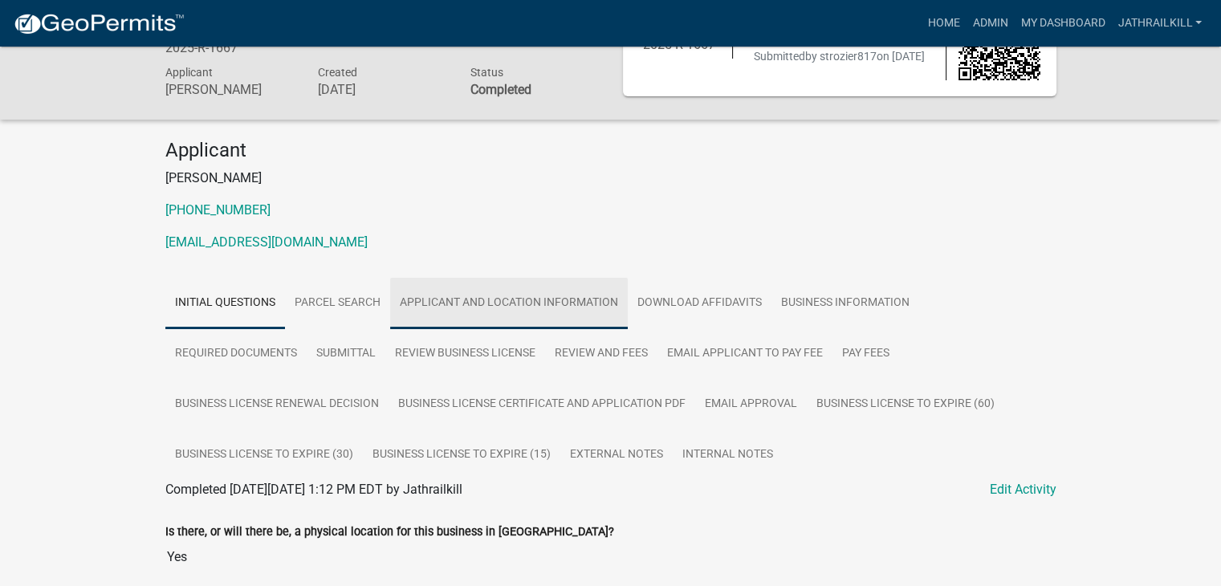
click at [530, 315] on link "Applicant and Location Information" at bounding box center [509, 303] width 238 height 51
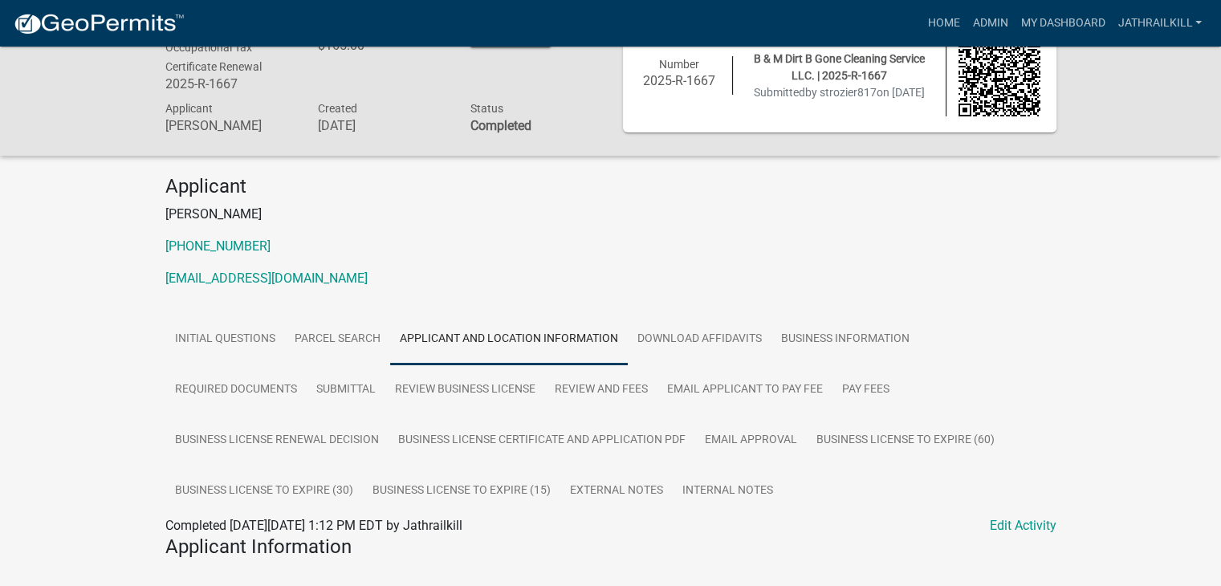
scroll to position [0, 0]
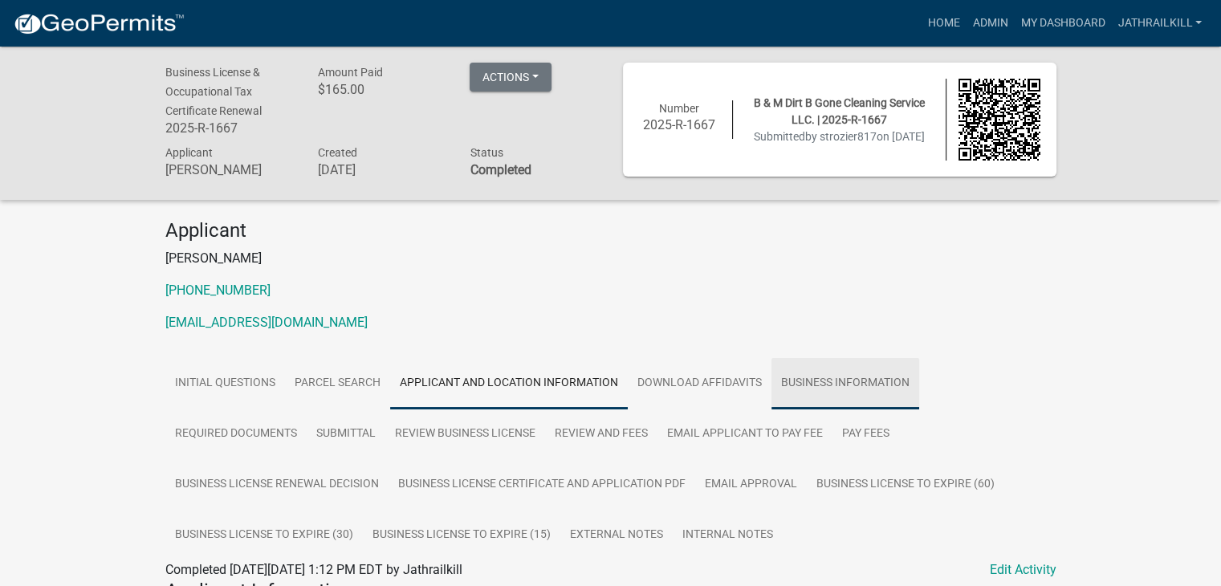
click at [848, 358] on link "Business Information" at bounding box center [845, 383] width 148 height 51
